Goal: Entertainment & Leisure: Consume media (video, audio)

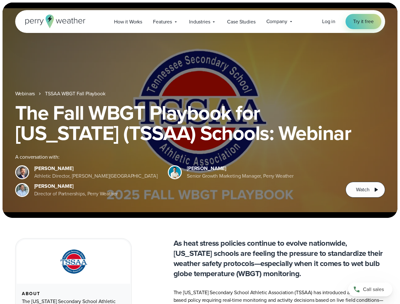
click at [200, 152] on div "The Fall WBGT Playbook for [US_STATE] (TSSAA) Schools: Webinar A conversation w…" at bounding box center [200, 150] width 370 height 95
click at [200, 22] on span "Industries" at bounding box center [199, 22] width 21 height 8
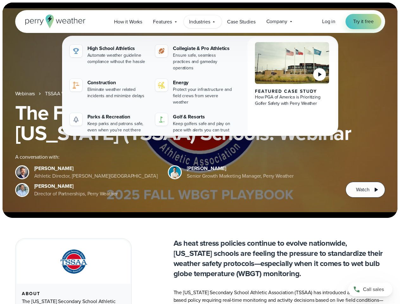
click at [200, 110] on h1 "The Fall WBGT Playbook for [US_STATE] (TSSAA) Schools: Webinar" at bounding box center [200, 123] width 370 height 41
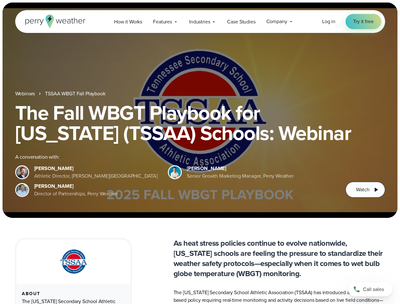
click at [76, 94] on link "TSSAA WBGT Fall Playbook" at bounding box center [75, 94] width 60 height 8
click at [366, 190] on span "Watch" at bounding box center [362, 190] width 13 height 8
